Goal: Task Accomplishment & Management: Manage account settings

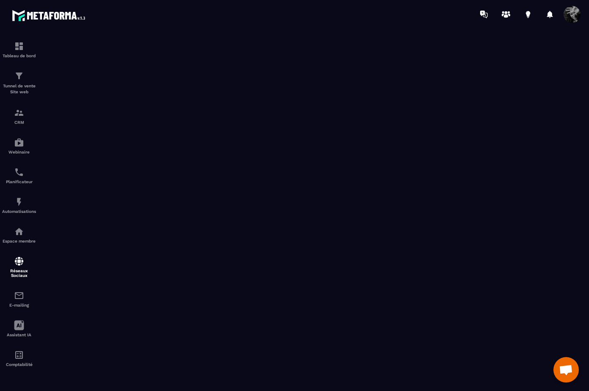
click at [568, 13] on span at bounding box center [572, 14] width 17 height 17
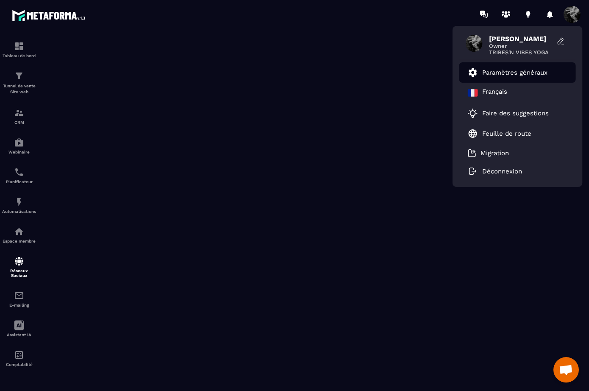
click at [504, 73] on p "Paramètres généraux" at bounding box center [514, 73] width 65 height 8
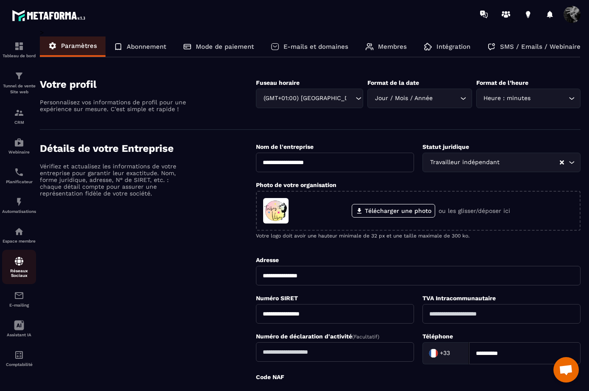
click at [18, 271] on p "Réseaux Sociaux" at bounding box center [19, 272] width 34 height 9
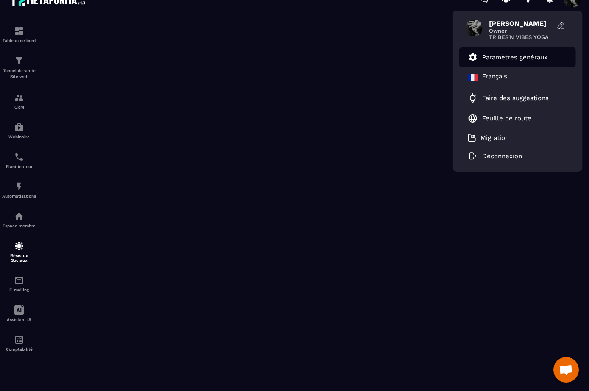
click at [494, 57] on p "Paramètres généraux" at bounding box center [514, 57] width 65 height 8
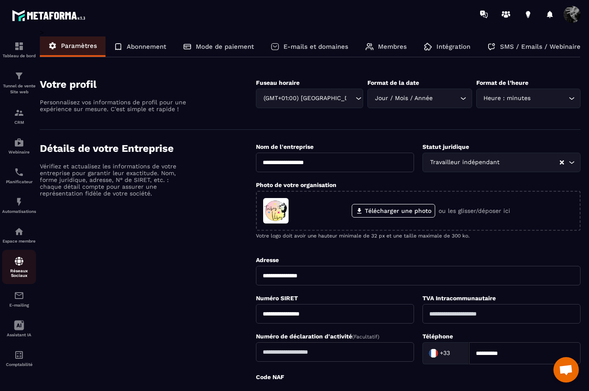
click at [17, 274] on p "Réseaux Sociaux" at bounding box center [19, 272] width 34 height 9
